Goal: Task Accomplishment & Management: Manage account settings

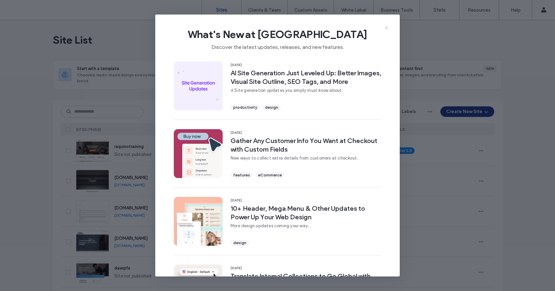
click at [387, 28] on icon at bounding box center [386, 27] width 5 height 5
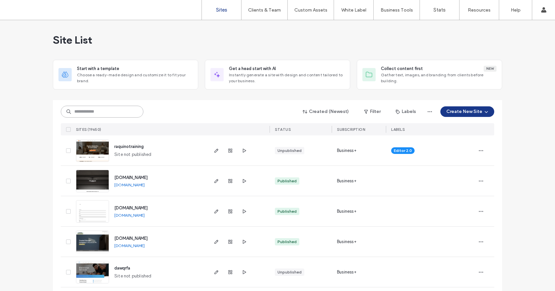
click at [80, 111] on input at bounding box center [102, 112] width 83 height 12
paste input "**********"
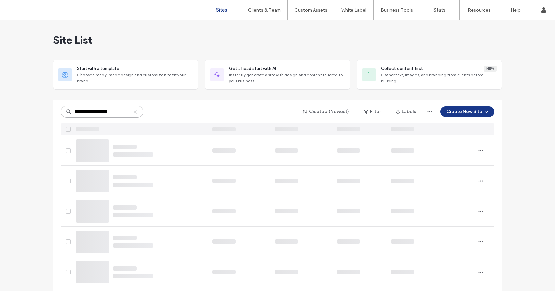
type input "**********"
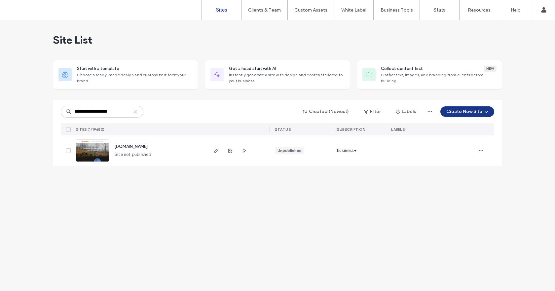
click at [93, 146] on img at bounding box center [92, 162] width 32 height 45
type input "**********"
click at [482, 148] on icon "button" at bounding box center [481, 150] width 5 height 5
click at [461, 241] on span "Site Dashboard" at bounding box center [456, 243] width 32 height 7
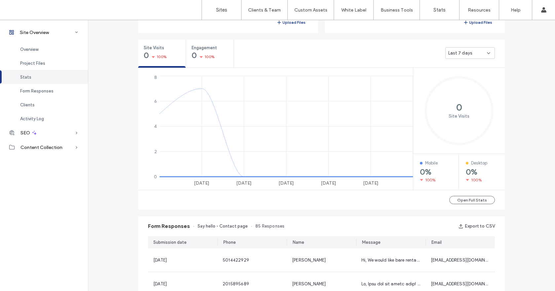
scroll to position [364, 0]
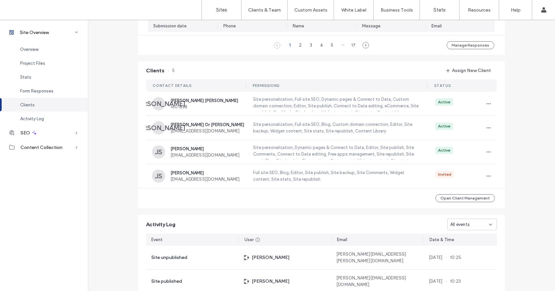
scroll to position [628, 0]
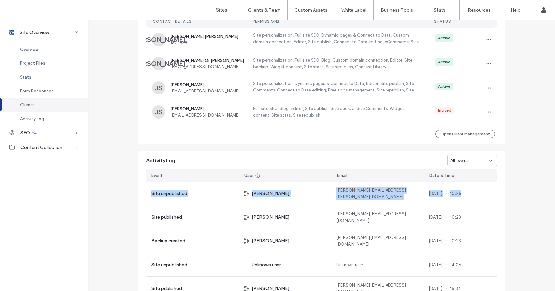
drag, startPoint x: 483, startPoint y: 193, endPoint x: 142, endPoint y: 187, distance: 341.1
click at [142, 187] on div "Event User Email Date & Time Site unpublished [PERSON_NAME] [PERSON_NAME][EMAIL…" at bounding box center [321, 250] width 367 height 169
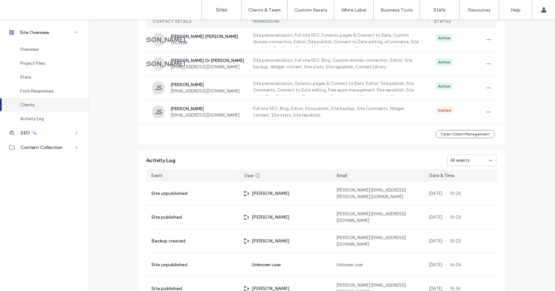
scroll to position [692, 0]
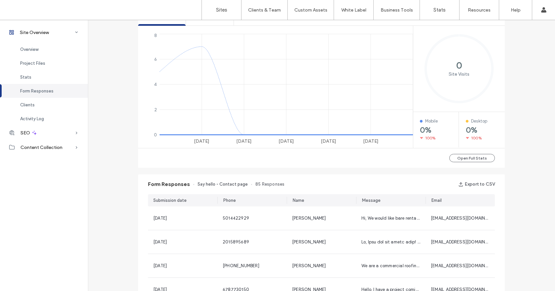
scroll to position [263, 0]
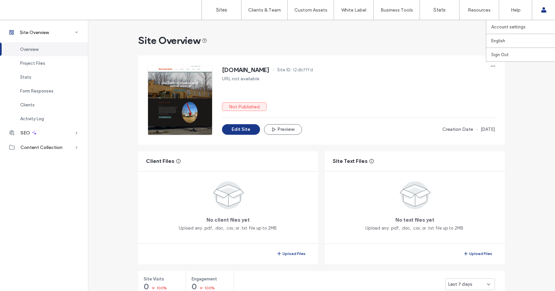
click at [543, 11] on use at bounding box center [543, 9] width 5 height 5
click at [542, 10] on icon at bounding box center [543, 9] width 5 height 5
click at [219, 9] on label "Sites" at bounding box center [221, 10] width 11 height 6
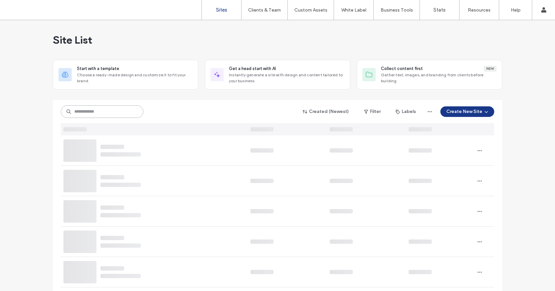
click at [82, 114] on input at bounding box center [102, 111] width 83 height 13
paste input "**********"
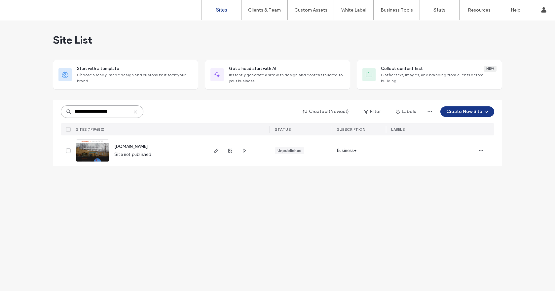
type input "**********"
click at [95, 154] on img at bounding box center [92, 162] width 32 height 45
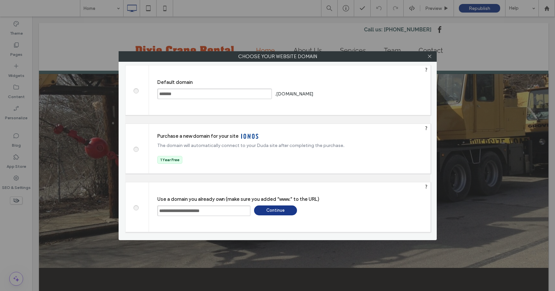
click at [278, 208] on div "Continue" at bounding box center [275, 211] width 43 height 10
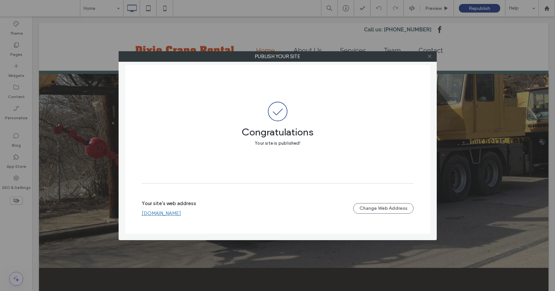
click at [431, 57] on icon at bounding box center [429, 56] width 5 height 5
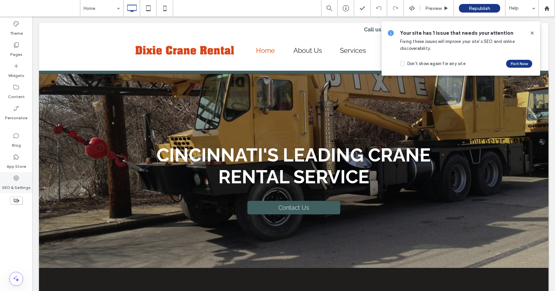
click at [17, 176] on use at bounding box center [16, 177] width 5 height 5
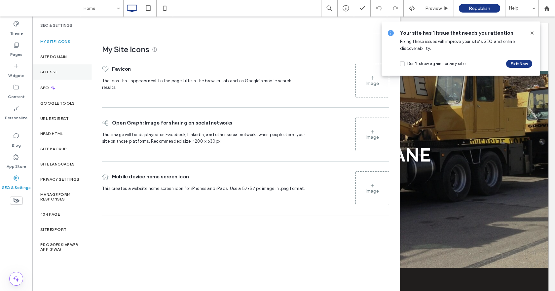
click at [55, 69] on div "Site SSL" at bounding box center [61, 71] width 59 height 15
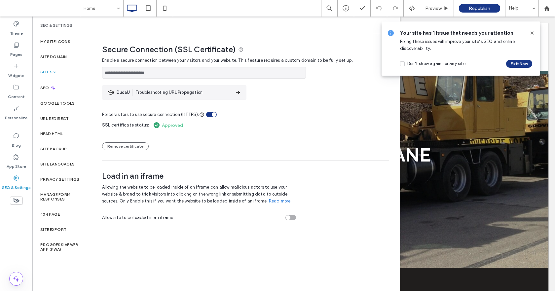
click at [327, 106] on div "Force visitors to use secure connection (HTTPS):" at bounding box center [245, 110] width 287 height 15
